Goal: Find specific page/section: Find specific page/section

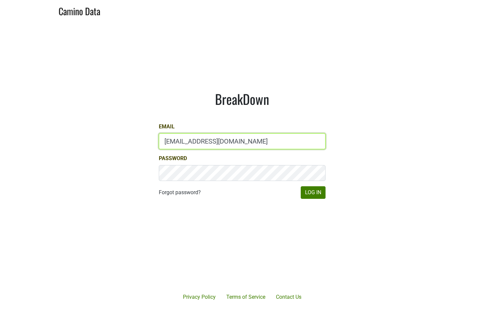
click at [200, 141] on input "sales@brickandmortarwines.com" at bounding box center [242, 141] width 167 height 16
type input "anne@poewines.com"
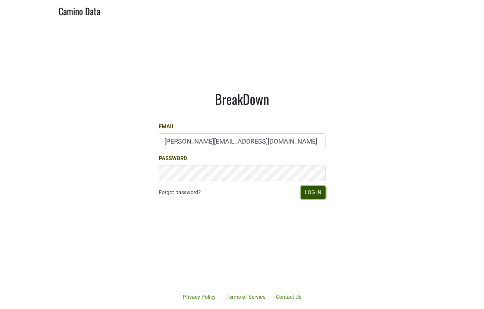
click at [313, 195] on button "Log In" at bounding box center [313, 192] width 25 height 13
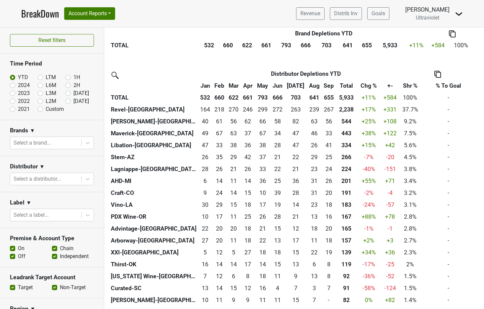
scroll to position [270, 0]
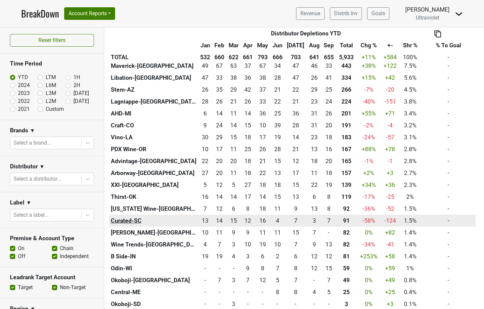
click at [128, 221] on th "Curated-SC" at bounding box center [153, 221] width 89 height 12
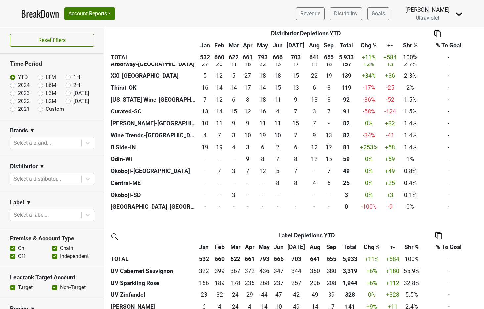
scroll to position [115, 0]
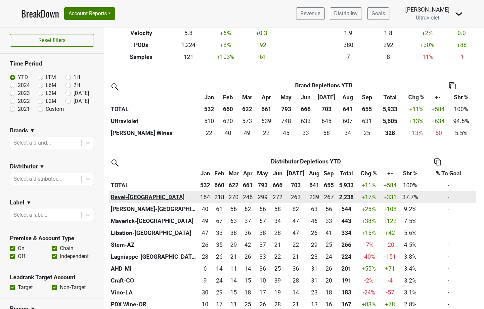
click at [116, 195] on th "Revel-[GEOGRAPHIC_DATA]" at bounding box center [153, 197] width 89 height 12
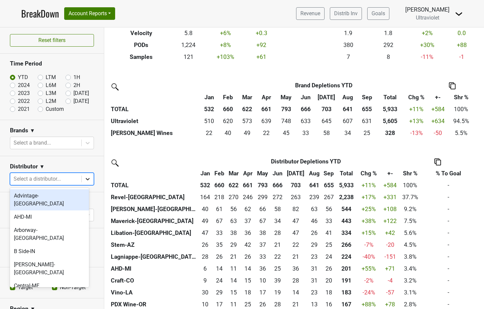
click at [84, 179] on icon at bounding box center [87, 179] width 7 height 7
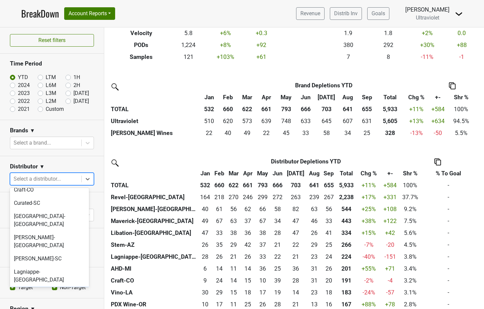
scroll to position [6, 0]
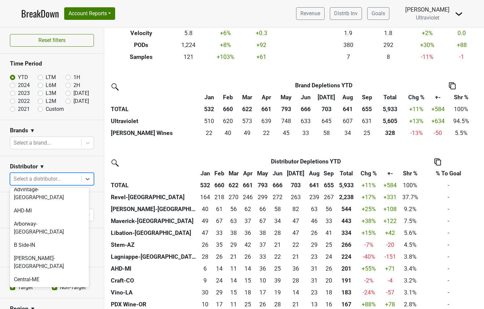
click at [50, 300] on div "Curated-SC" at bounding box center [49, 306] width 79 height 13
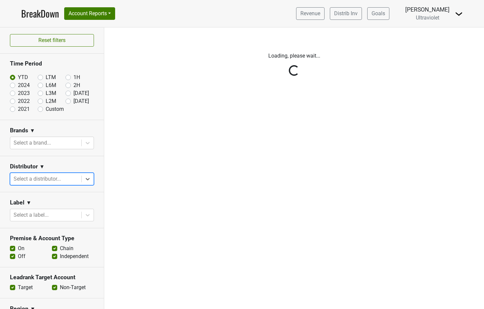
scroll to position [0, 0]
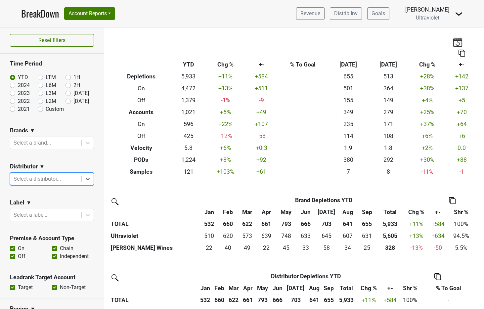
click at [51, 182] on div at bounding box center [46, 178] width 65 height 9
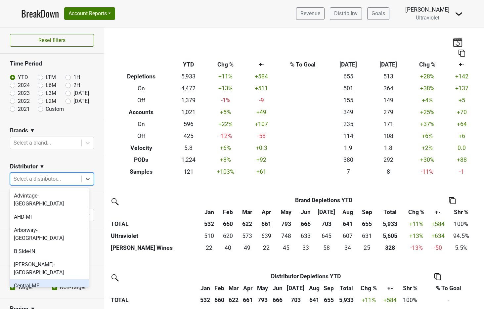
scroll to position [234, 0]
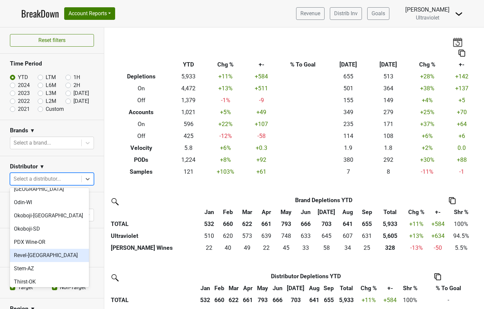
click at [42, 249] on div "Revel-[GEOGRAPHIC_DATA]" at bounding box center [49, 255] width 79 height 13
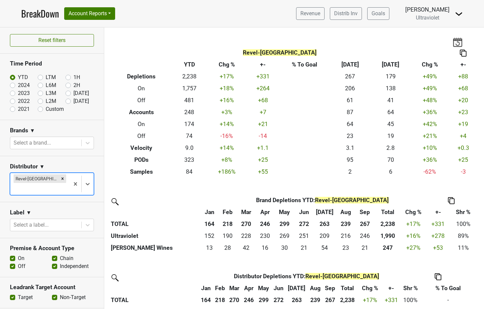
scroll to position [186, 0]
